Goal: Task Accomplishment & Management: Manage account settings

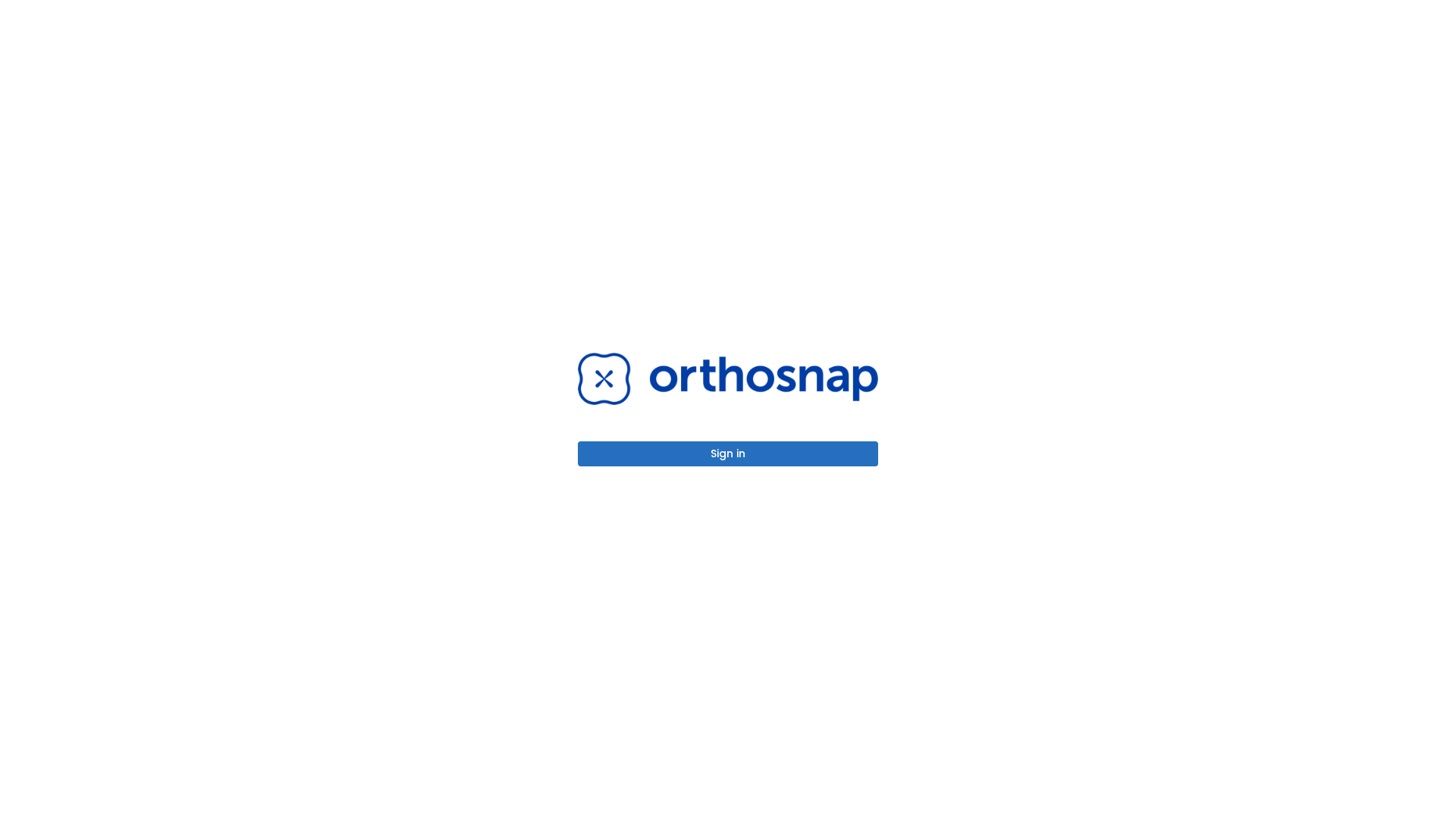
click at [728, 453] on button "Sign in" at bounding box center [728, 454] width 300 height 25
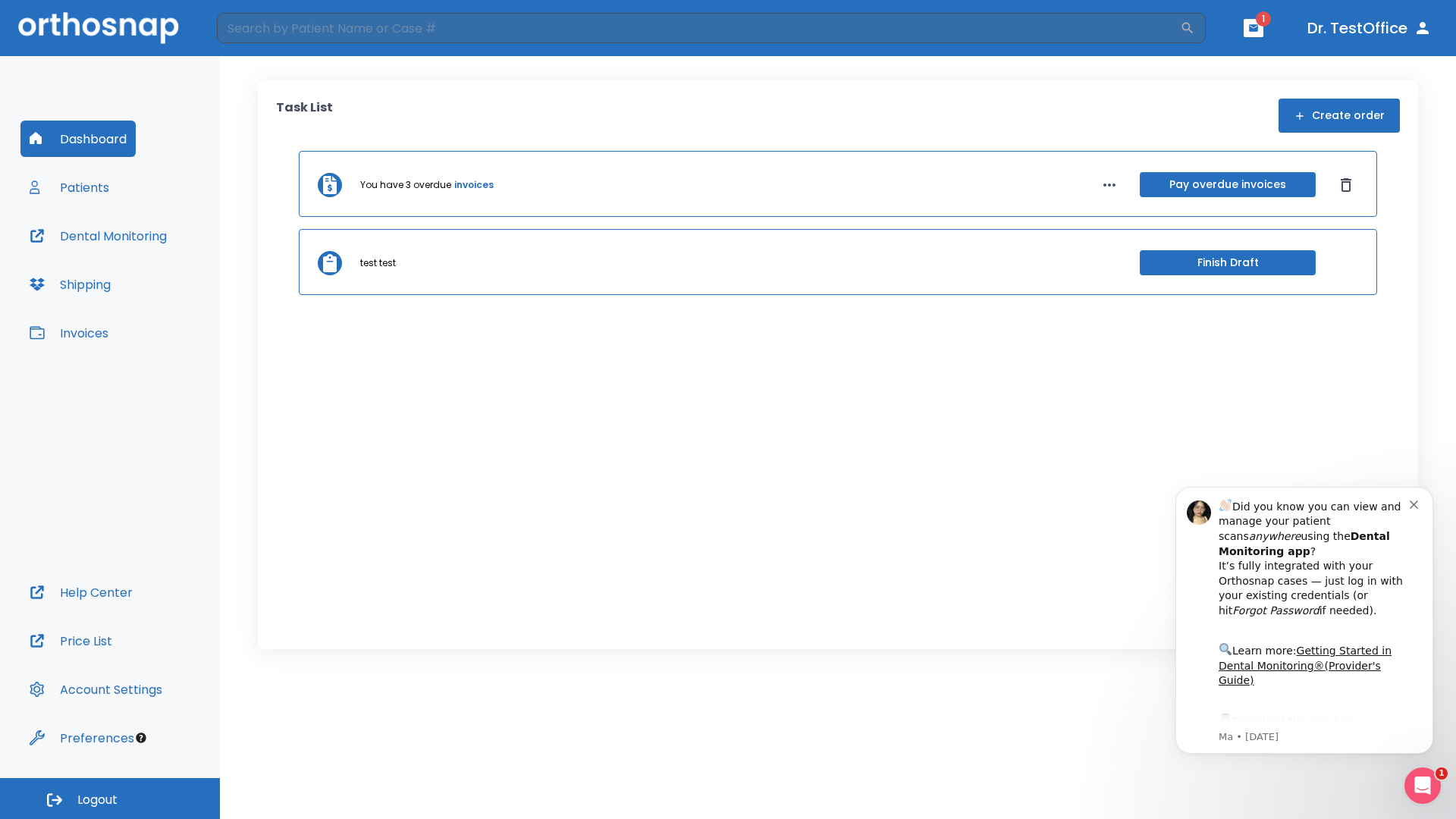
click at [110, 799] on span "Logout" at bounding box center [97, 800] width 41 height 16
